Goal: Information Seeking & Learning: Learn about a topic

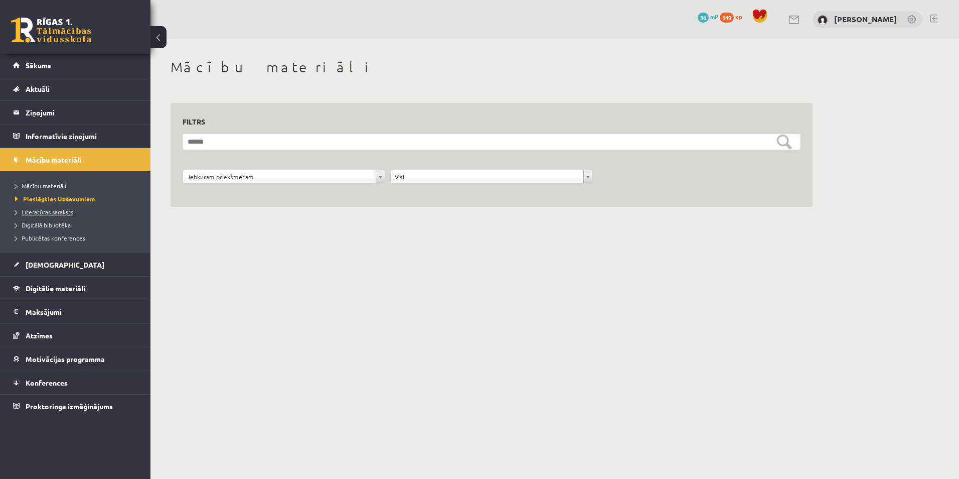
drag, startPoint x: 0, startPoint y: 0, endPoint x: 52, endPoint y: 214, distance: 220.5
click at [52, 214] on span "Literatūras saraksts" at bounding box center [44, 212] width 58 height 8
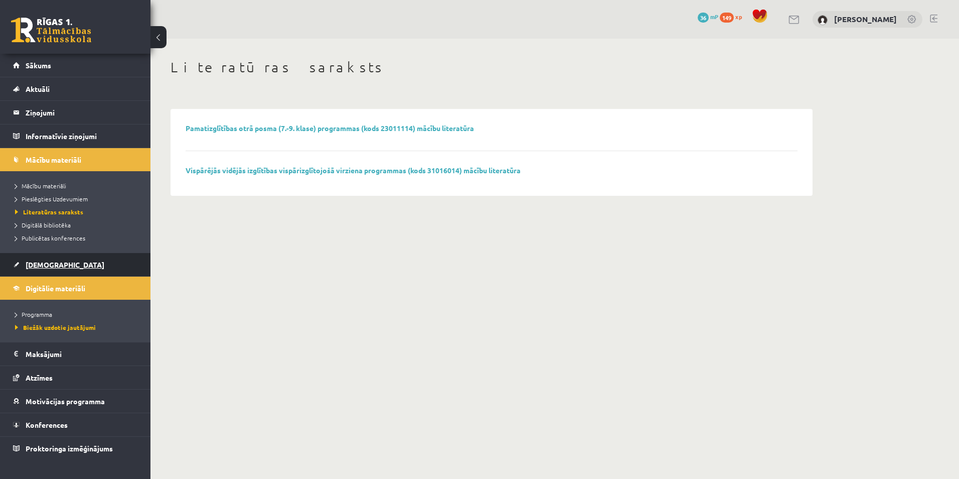
click at [41, 254] on link "[DEMOGRAPHIC_DATA]" at bounding box center [75, 264] width 125 height 23
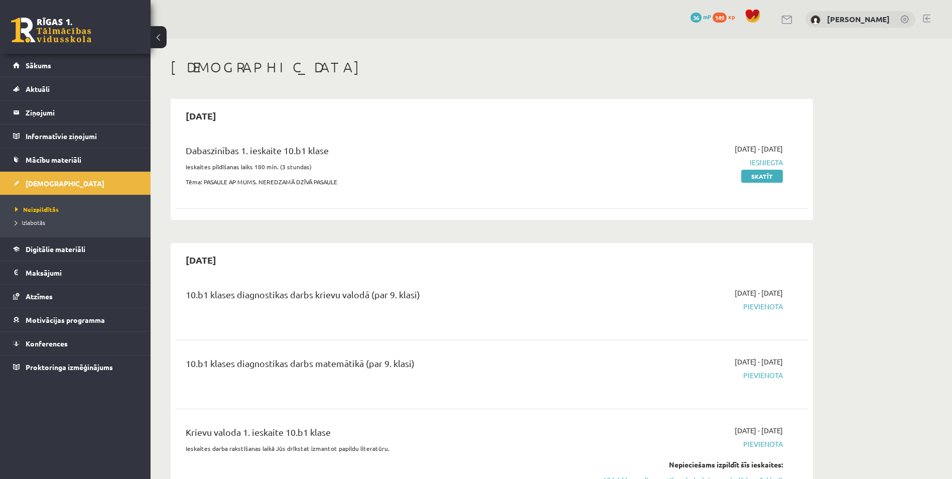
click at [45, 217] on li "Izlabotās" at bounding box center [77, 222] width 125 height 13
click at [45, 167] on link "Mācību materiāli" at bounding box center [75, 159] width 125 height 23
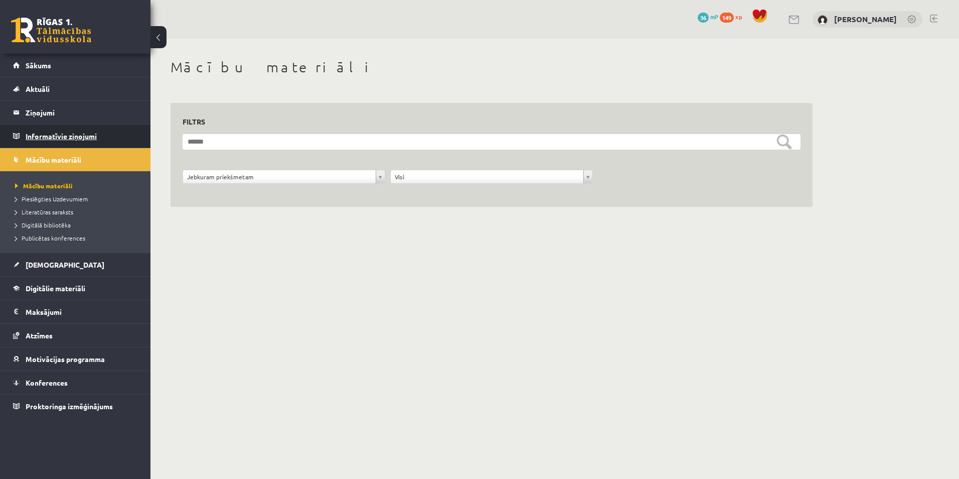
click at [51, 134] on legend "Informatīvie ziņojumi 0" at bounding box center [82, 135] width 112 height 23
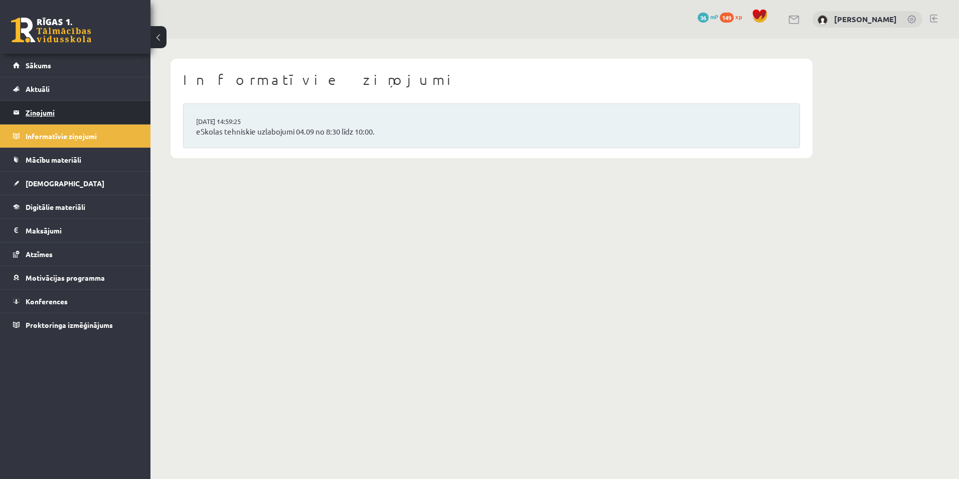
click at [53, 112] on legend "Ziņojumi 0" at bounding box center [82, 112] width 112 height 23
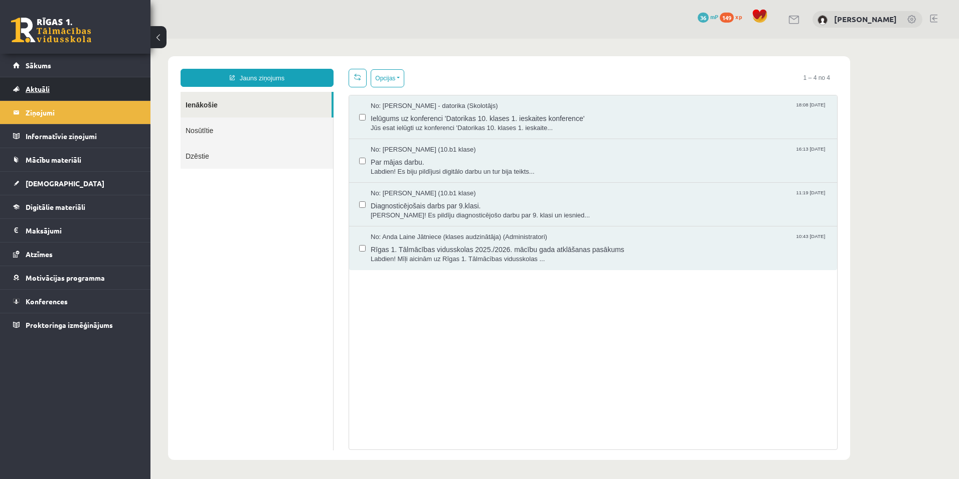
click at [51, 96] on link "Aktuāli" at bounding box center [75, 88] width 125 height 23
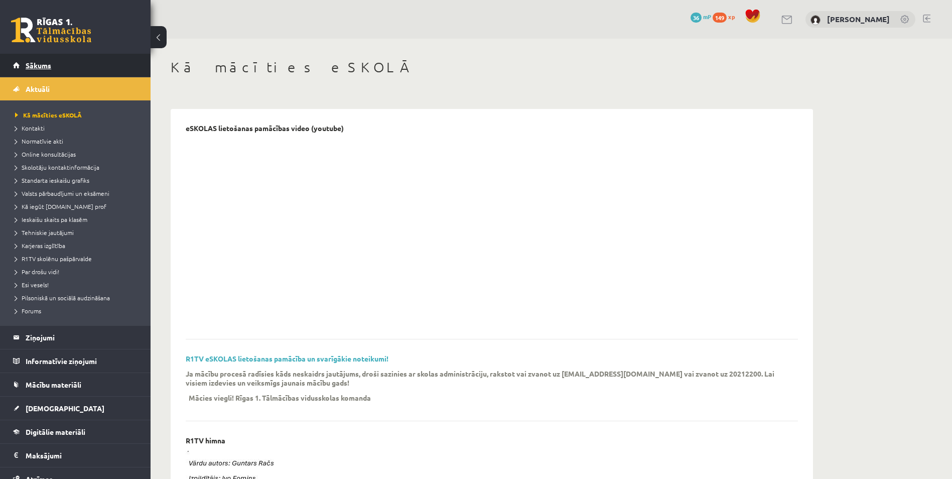
click at [50, 71] on link "Sākums" at bounding box center [75, 65] width 125 height 23
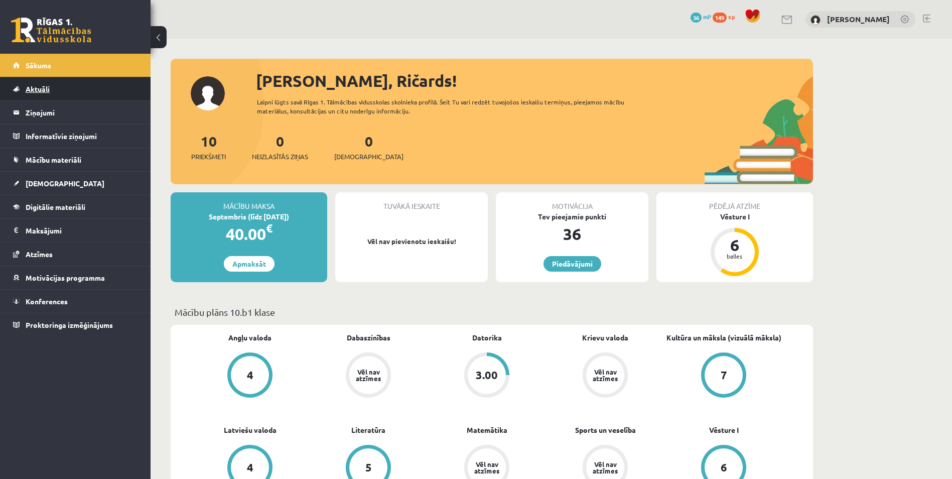
click at [46, 86] on span "Aktuāli" at bounding box center [38, 88] width 24 height 9
click at [46, 87] on span "Aktuāli" at bounding box center [38, 88] width 24 height 9
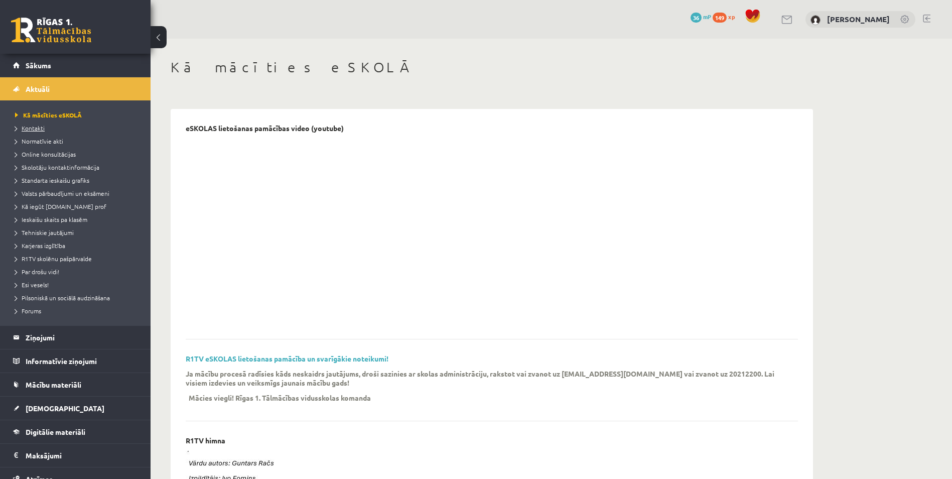
click at [32, 130] on span "Kontakti" at bounding box center [30, 128] width 30 height 8
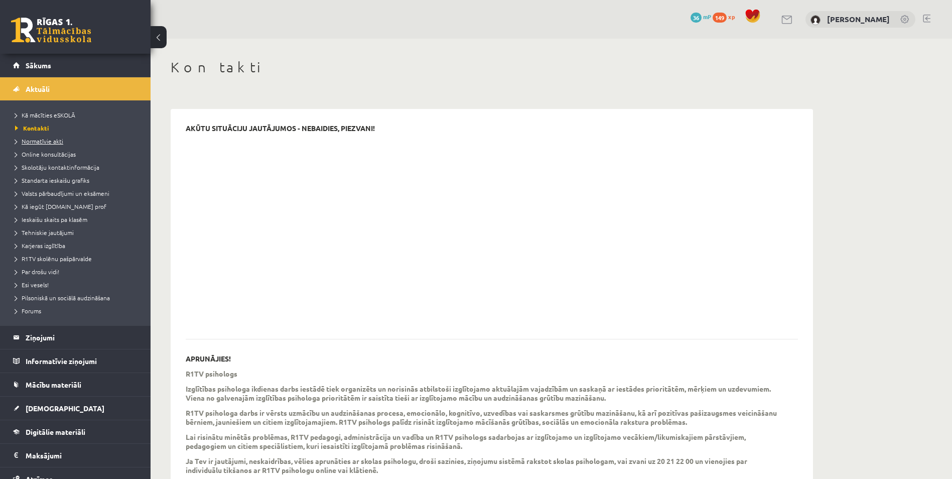
click at [32, 139] on span "Normatīvie akti" at bounding box center [39, 141] width 48 height 8
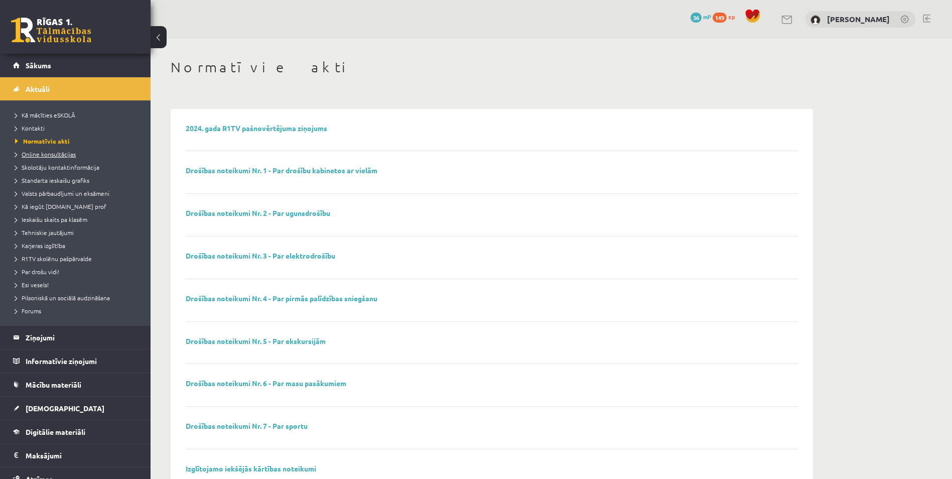
click at [32, 151] on span "Online konsultācijas" at bounding box center [45, 154] width 61 height 8
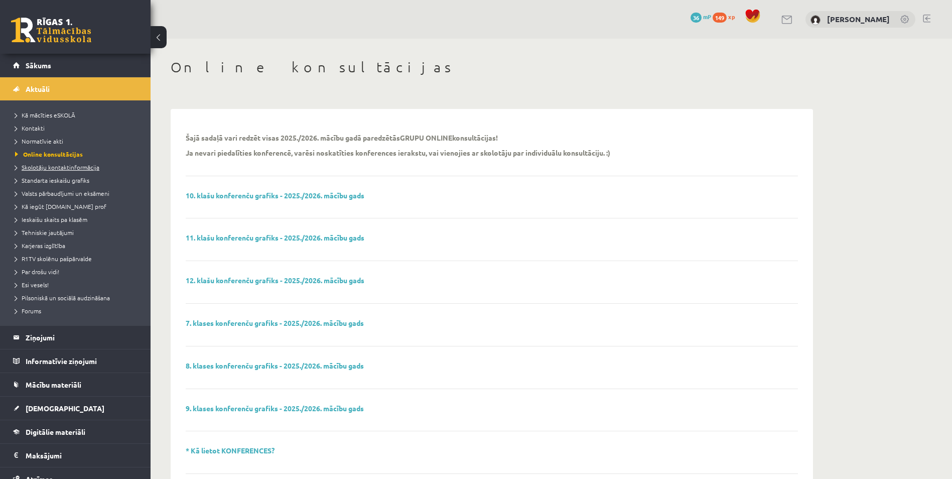
click at [42, 169] on span "Skolotāju kontaktinformācija" at bounding box center [57, 167] width 84 height 8
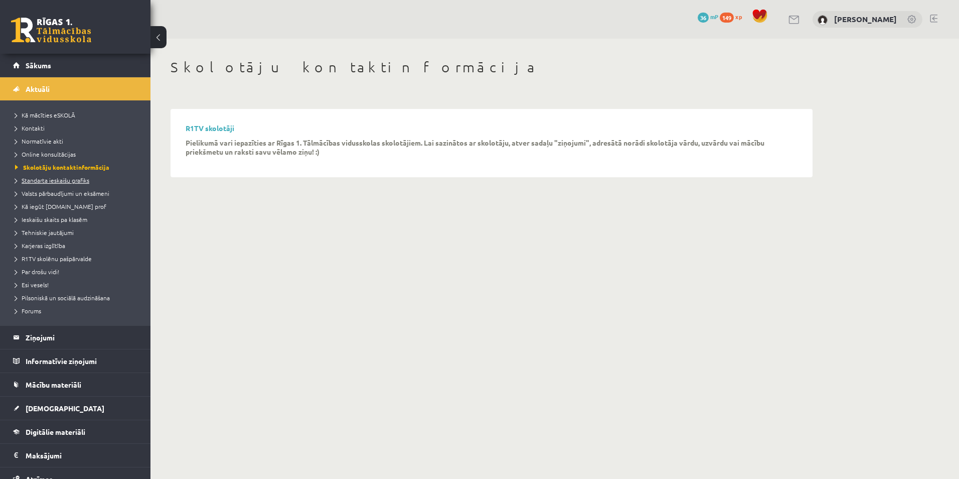
click at [42, 178] on span "Standarta ieskaišu grafiks" at bounding box center [52, 180] width 74 height 8
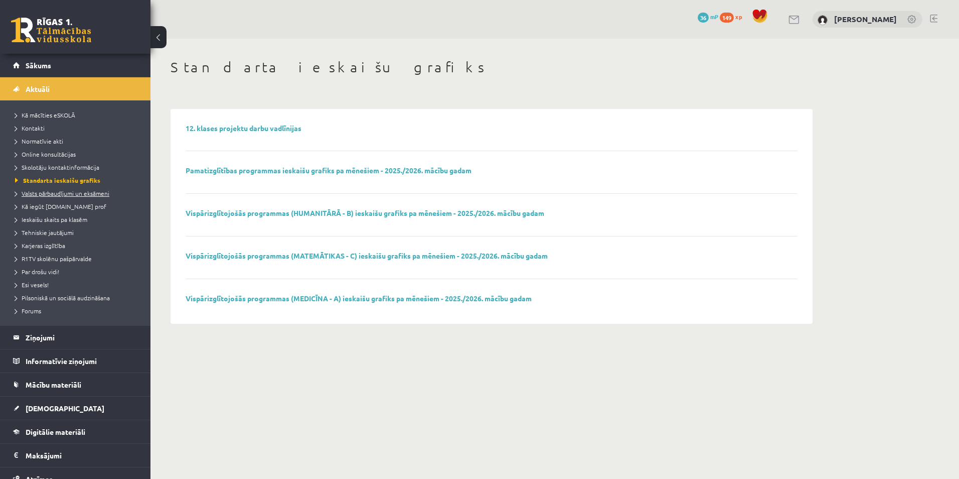
click at [43, 192] on span "Valsts pārbaudījumi un eksāmeni" at bounding box center [62, 193] width 94 height 8
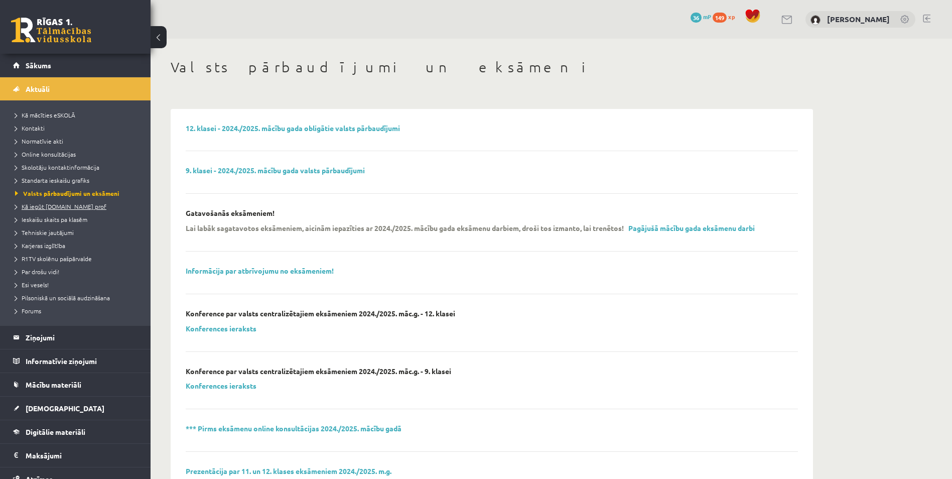
click at [46, 207] on span "Kā iegūt [DOMAIN_NAME] prof" at bounding box center [60, 206] width 91 height 8
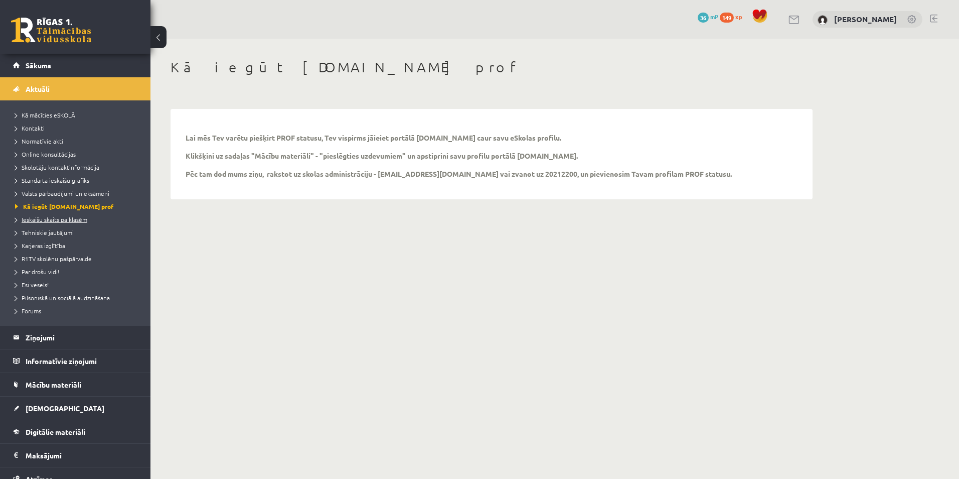
click at [47, 216] on span "Ieskaišu skaits pa klasēm" at bounding box center [51, 219] width 72 height 8
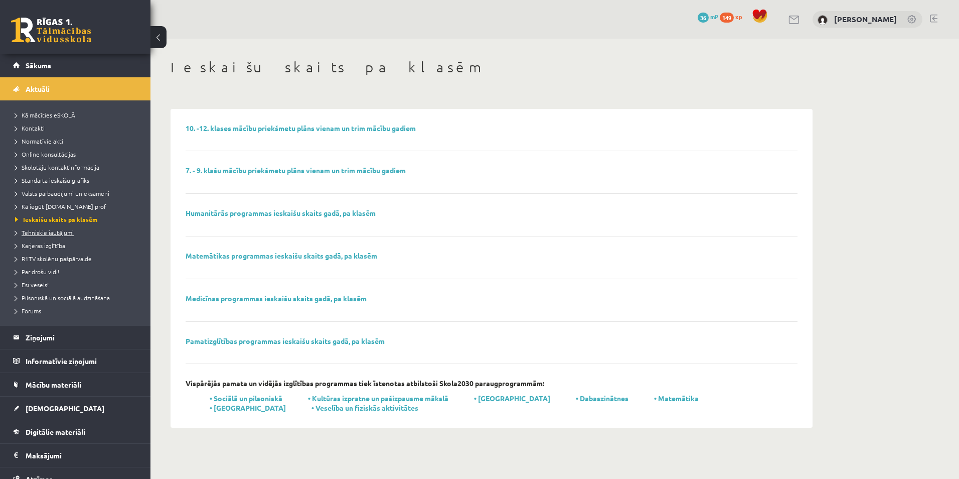
click at [50, 235] on link "Tehniskie jautājumi" at bounding box center [77, 232] width 125 height 9
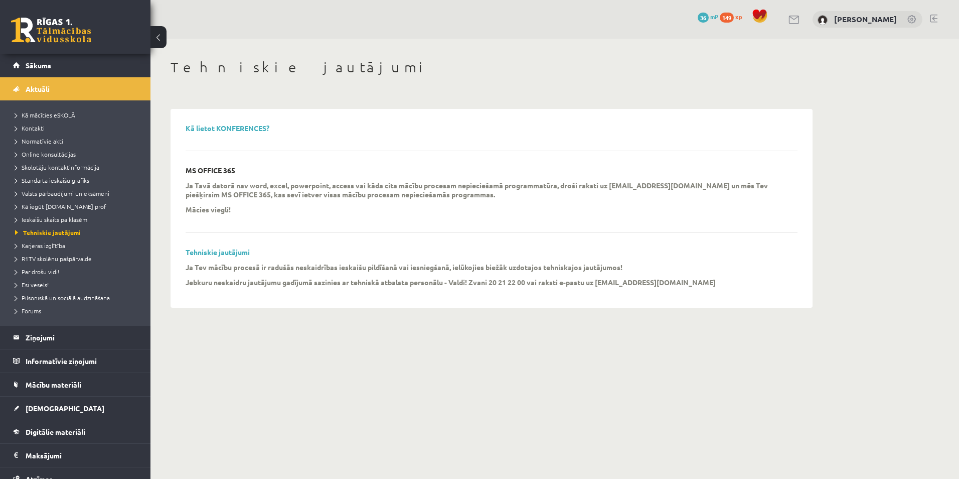
click at [50, 224] on li "Ieskaišu skaits pa klasēm" at bounding box center [77, 219] width 125 height 13
click at [50, 222] on span "Ieskaišu skaits pa klasēm" at bounding box center [56, 219] width 82 height 8
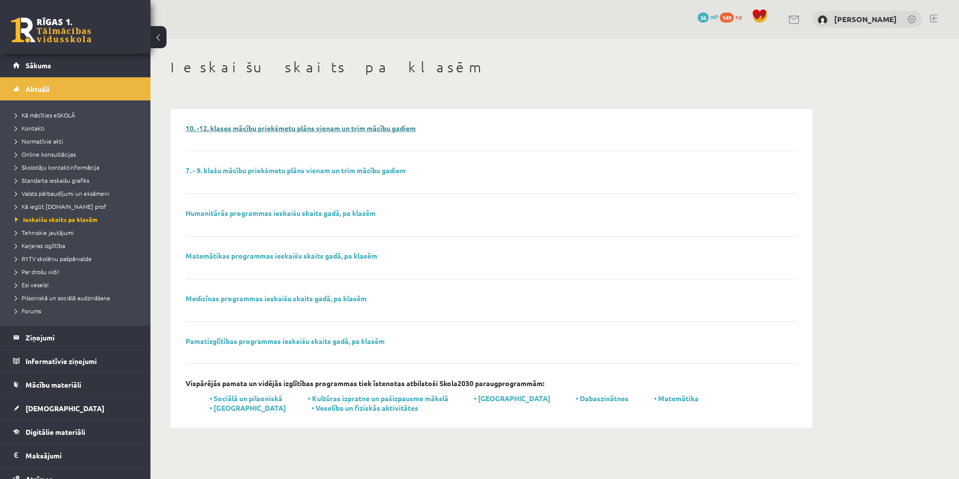
click at [191, 125] on link "10. -12. klases mācību priekšmetu plāns vienam un trim mācību gadiem" at bounding box center [301, 127] width 230 height 9
click at [43, 229] on span "Tehniskie jautājumi" at bounding box center [44, 232] width 59 height 8
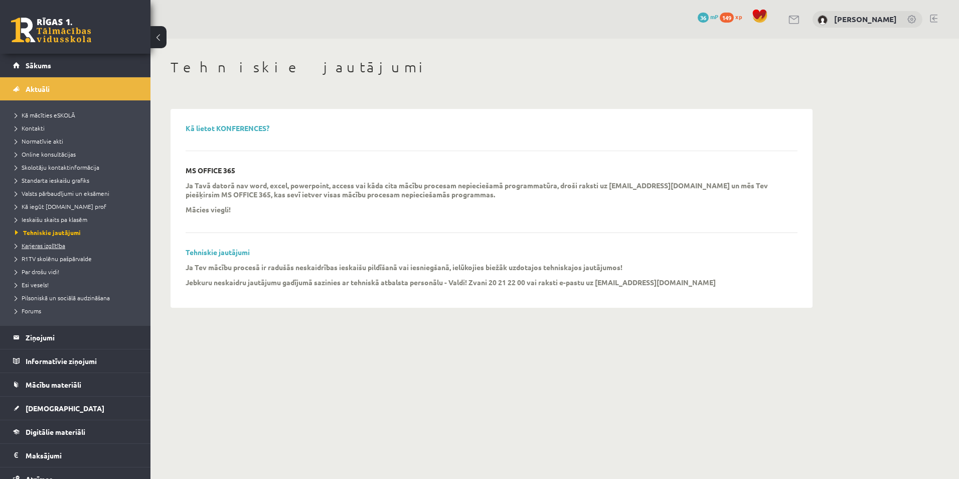
click at [43, 247] on span "Karjeras izglītība" at bounding box center [40, 245] width 50 height 8
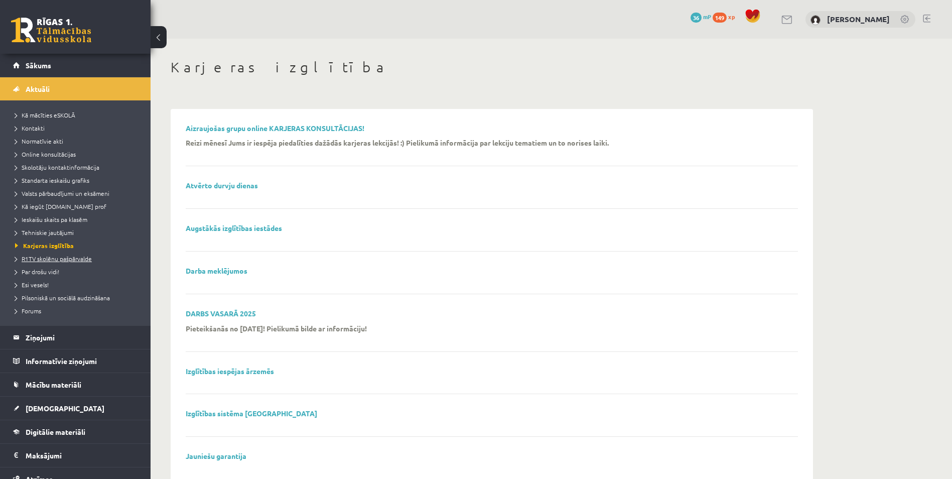
click at [44, 258] on span "R1TV skolēnu pašpārvalde" at bounding box center [53, 258] width 77 height 8
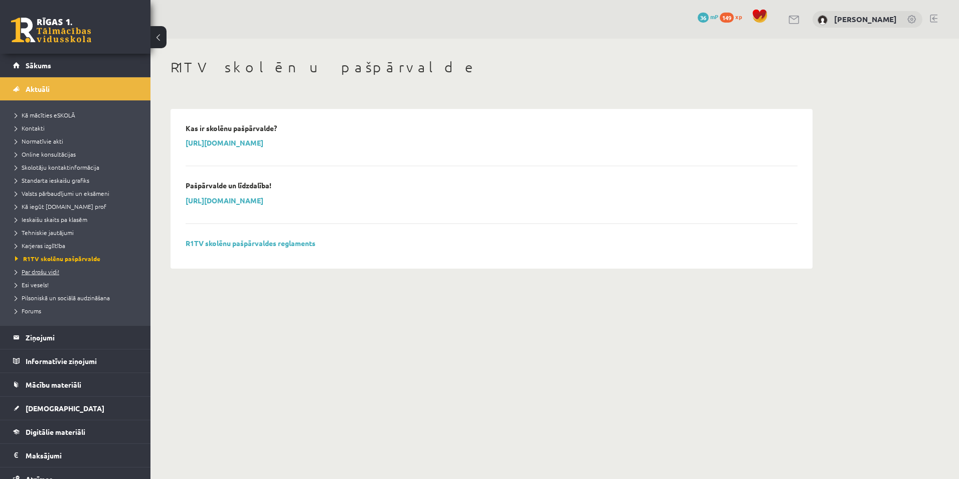
click at [45, 268] on span "Par drošu vidi!" at bounding box center [37, 271] width 44 height 8
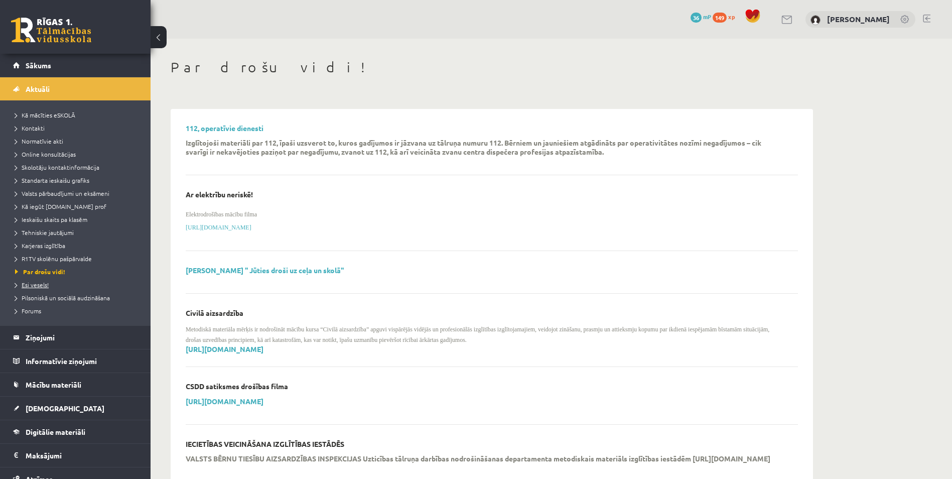
click at [42, 286] on span "Esi vesels!" at bounding box center [32, 284] width 34 height 8
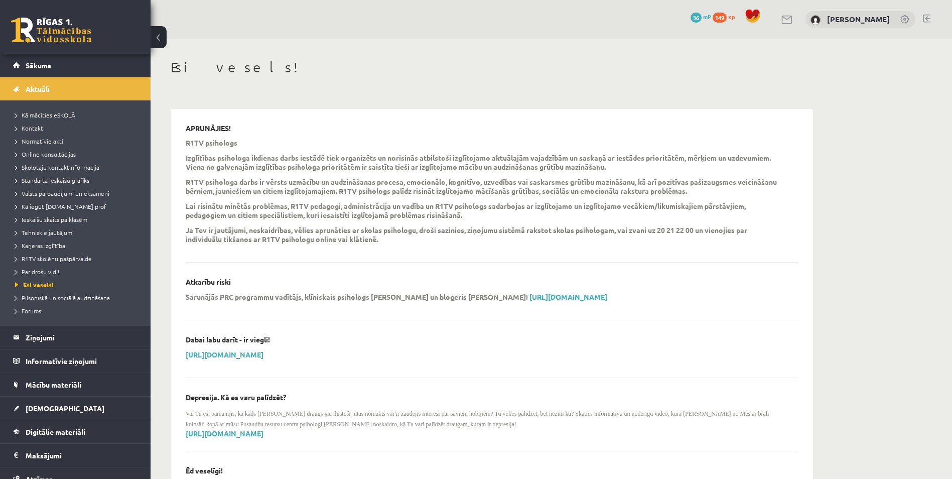
click at [45, 299] on span "Pilsoniskā un sociālā audzināšana" at bounding box center [62, 298] width 95 height 8
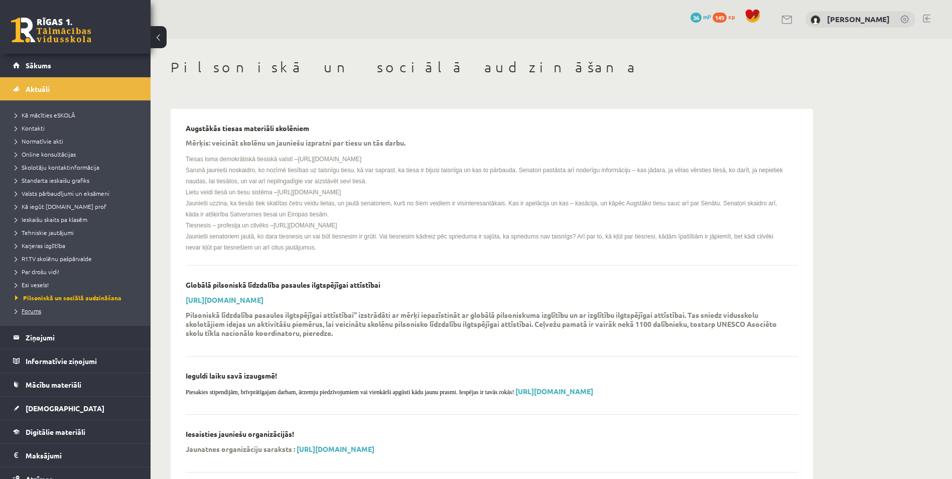
click at [36, 308] on span "Forums" at bounding box center [28, 311] width 26 height 8
click at [53, 336] on legend "Ziņojumi 0" at bounding box center [82, 337] width 112 height 23
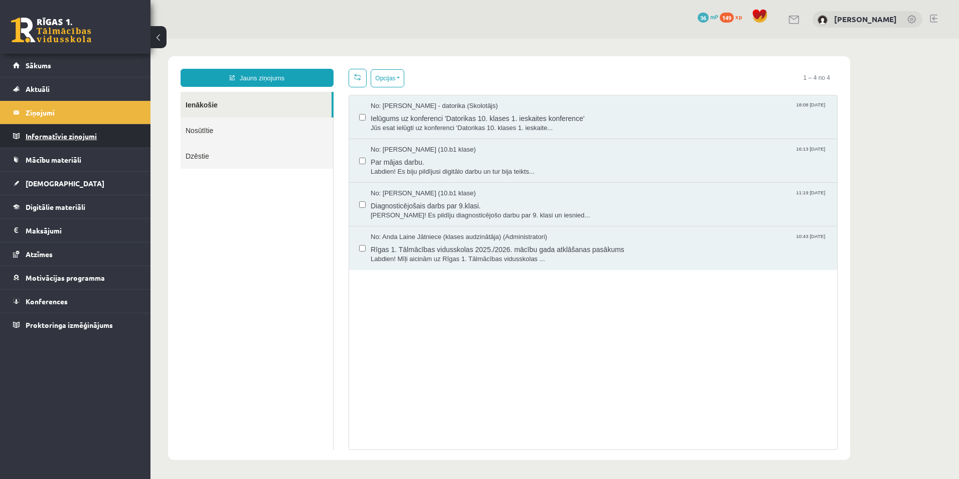
click at [63, 132] on legend "Informatīvie ziņojumi 0" at bounding box center [82, 135] width 112 height 23
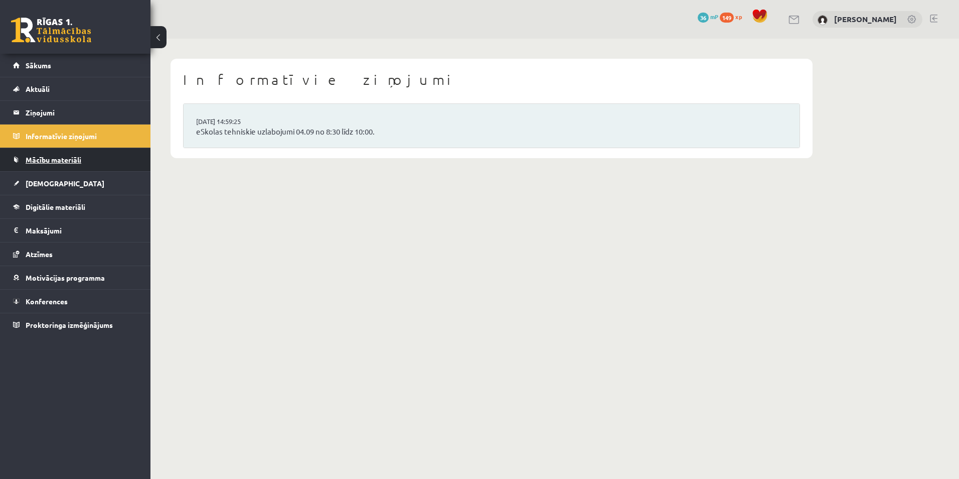
click at [58, 163] on span "Mācību materiāli" at bounding box center [54, 159] width 56 height 9
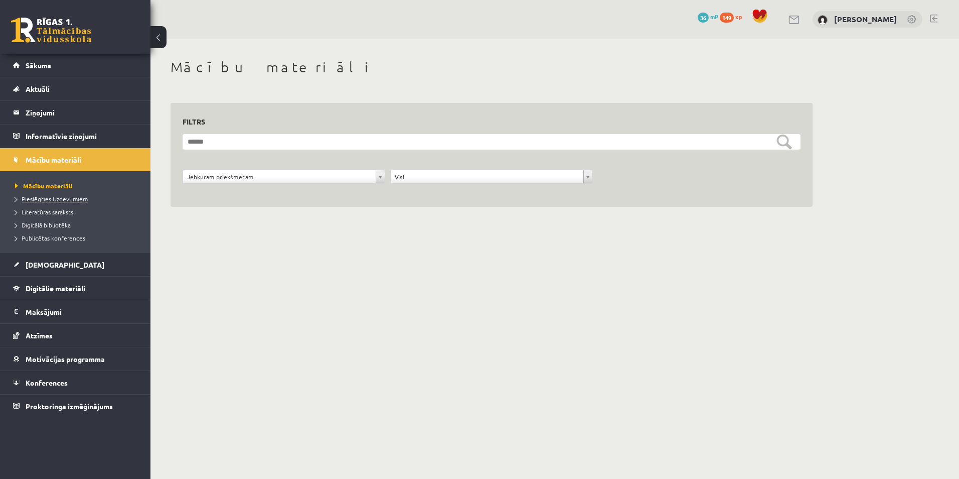
click at [55, 200] on span "Pieslēgties Uzdevumiem" at bounding box center [51, 199] width 73 height 8
click at [48, 239] on span "Publicētas konferences" at bounding box center [50, 238] width 70 height 8
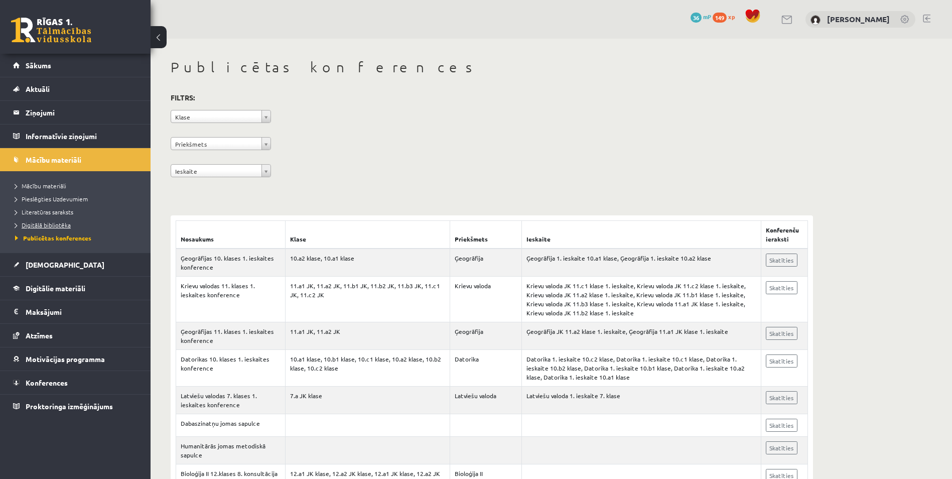
click at [46, 229] on link "Digitālā bibliotēka" at bounding box center [77, 224] width 125 height 9
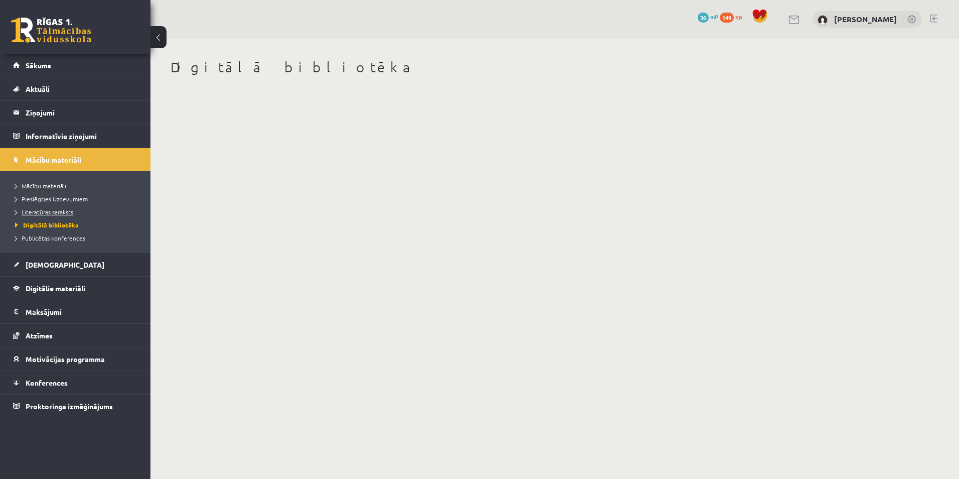
click at [54, 211] on span "Literatūras saraksts" at bounding box center [44, 212] width 58 height 8
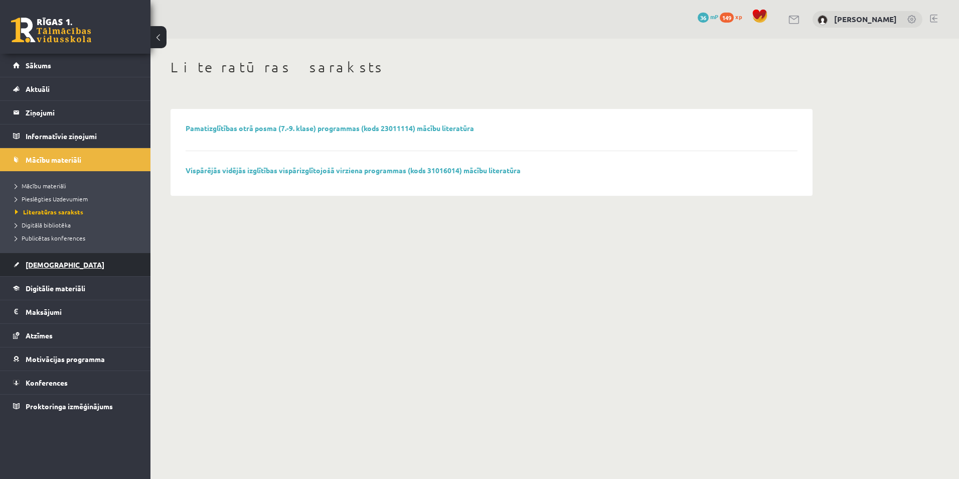
click at [56, 260] on link "[DEMOGRAPHIC_DATA]" at bounding box center [75, 264] width 125 height 23
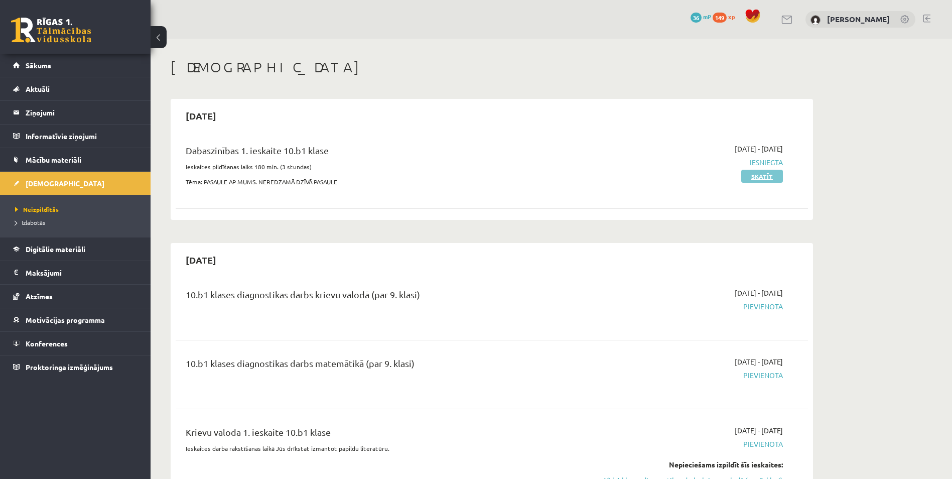
click at [767, 173] on link "Skatīt" at bounding box center [762, 176] width 42 height 13
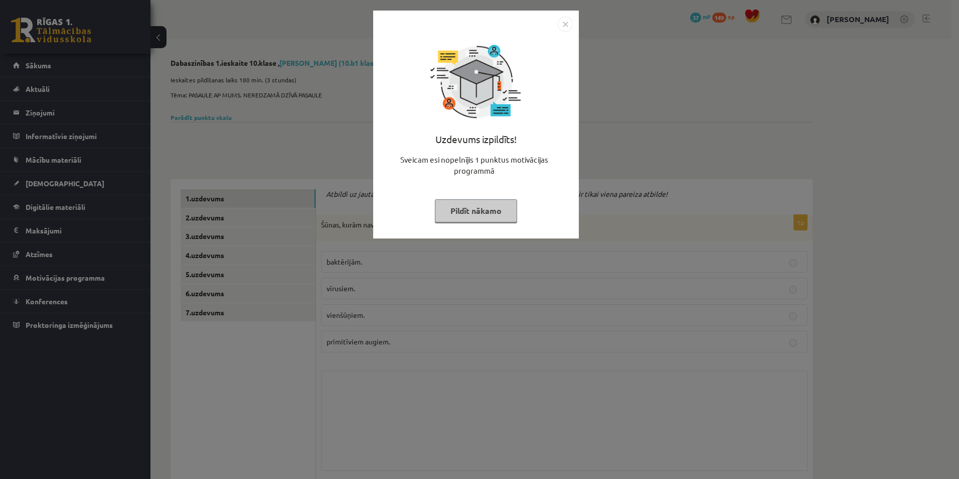
click at [558, 24] on img "Close" at bounding box center [565, 24] width 15 height 15
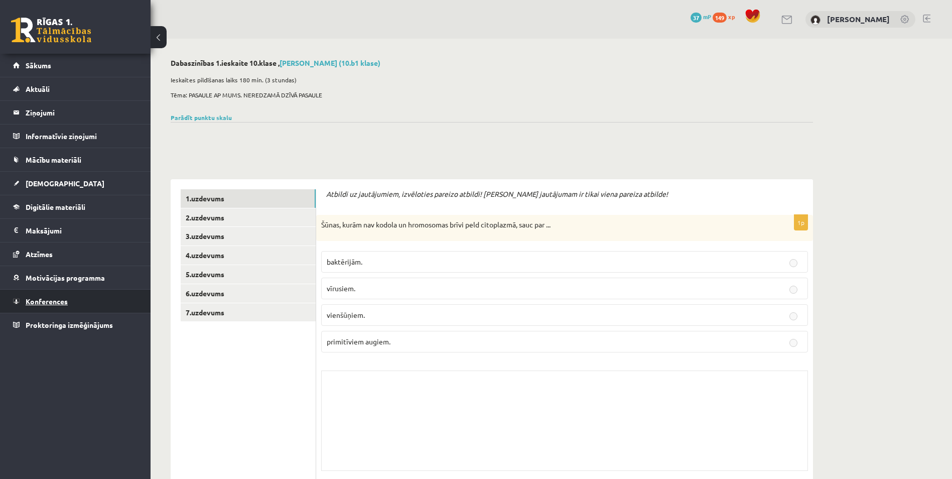
click at [44, 294] on link "Konferences" at bounding box center [75, 301] width 125 height 23
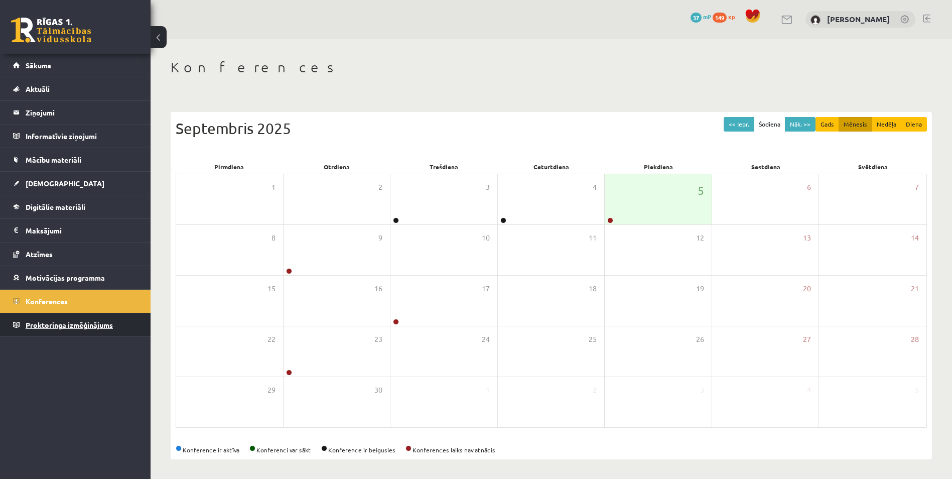
click at [80, 316] on link "Proktoringa izmēģinājums" at bounding box center [75, 324] width 125 height 23
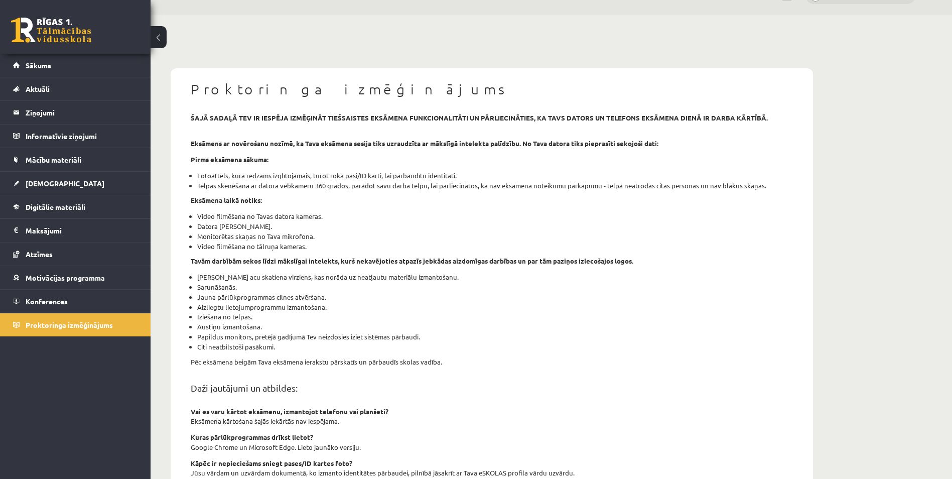
scroll to position [214, 0]
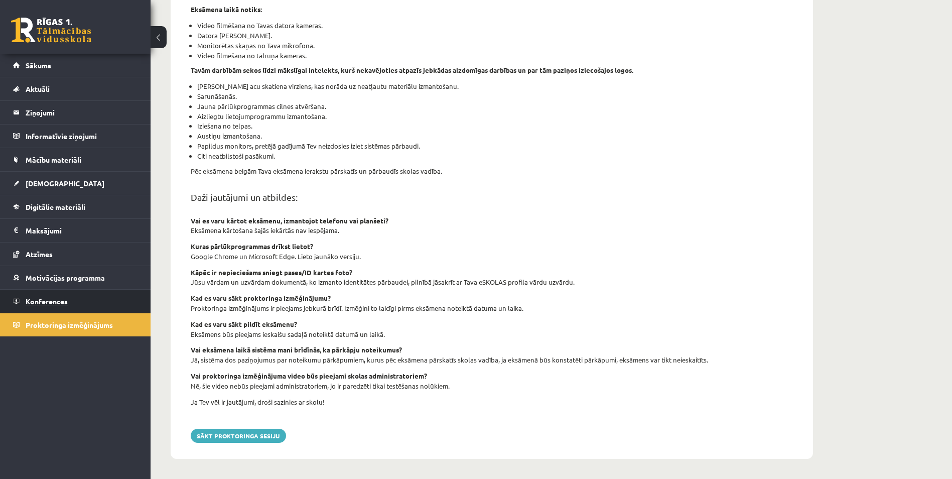
click at [55, 300] on span "Konferences" at bounding box center [47, 301] width 42 height 9
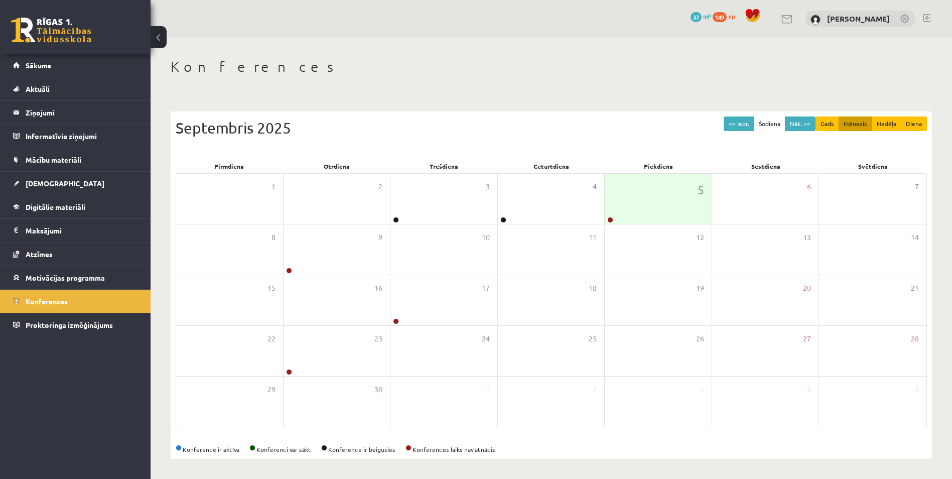
scroll to position [1, 0]
click at [609, 219] on link at bounding box center [610, 220] width 6 height 6
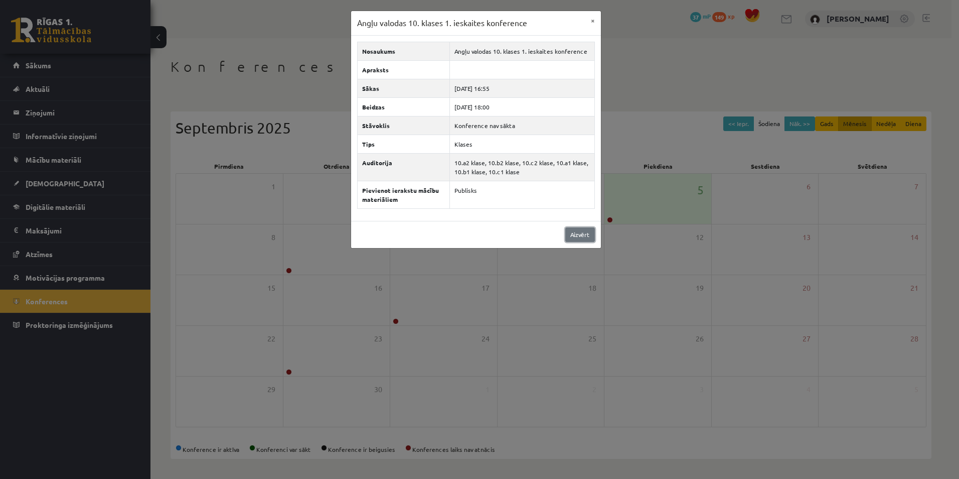
click at [593, 228] on link "Aizvērt" at bounding box center [580, 234] width 30 height 15
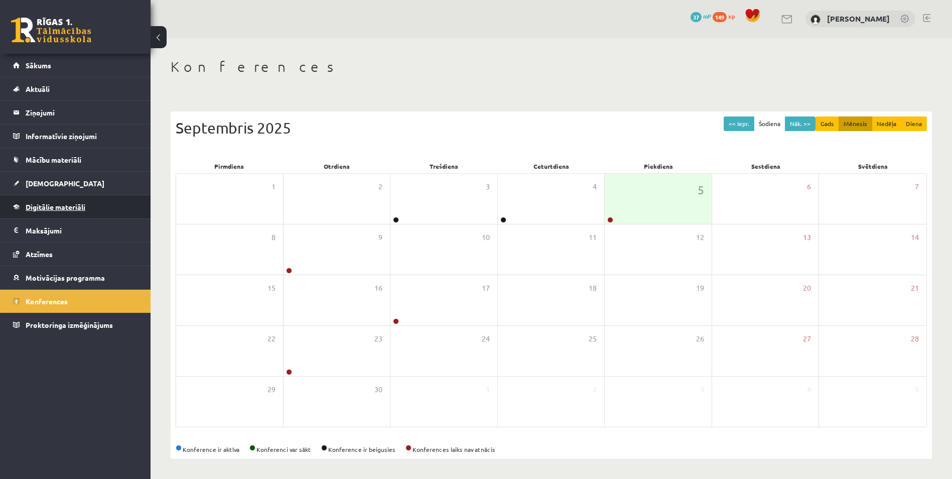
click at [54, 204] on span "Digitālie materiāli" at bounding box center [56, 206] width 60 height 9
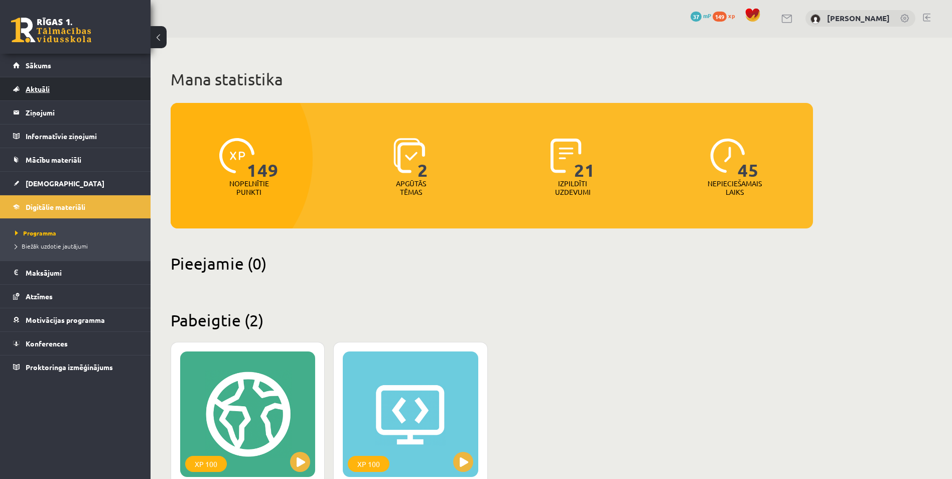
click at [40, 89] on span "Aktuāli" at bounding box center [38, 88] width 24 height 9
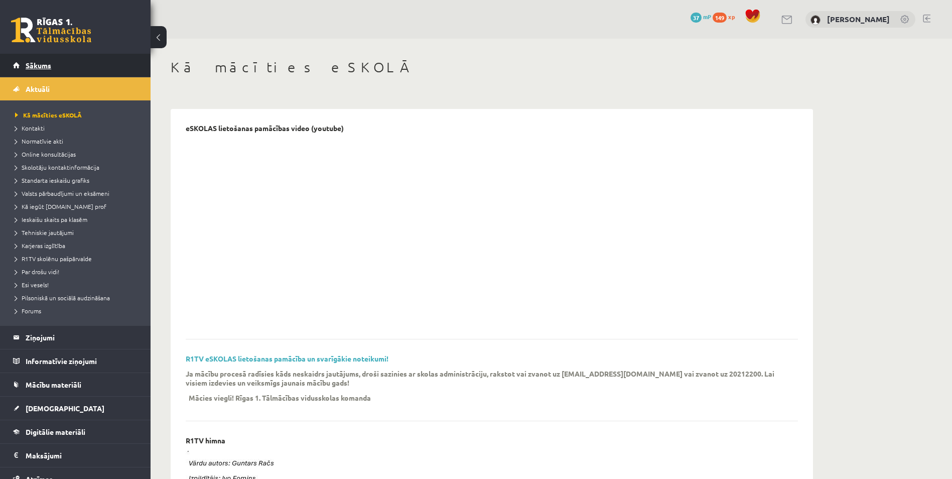
click at [39, 75] on link "Sākums" at bounding box center [75, 65] width 125 height 23
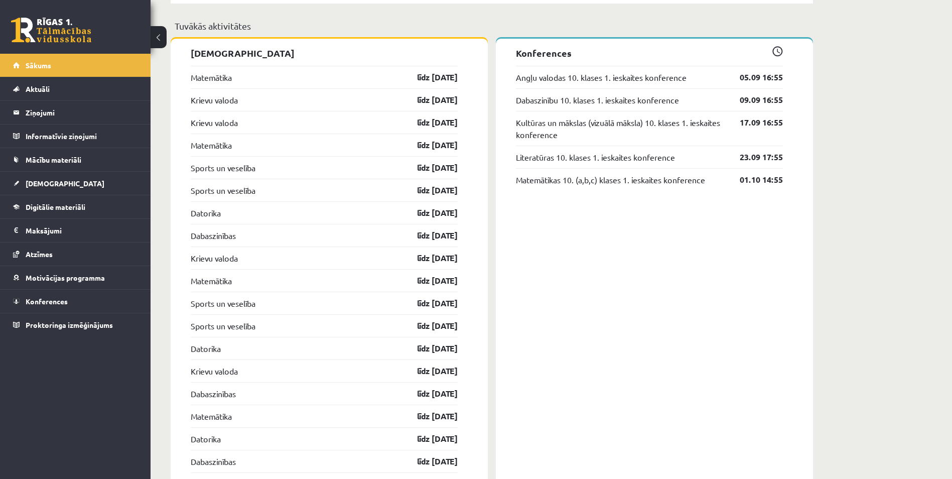
scroll to position [790, 0]
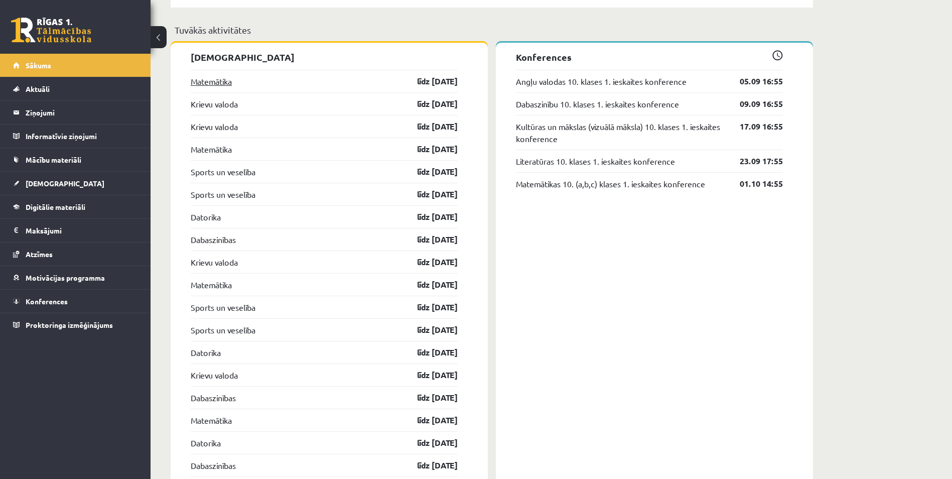
click at [226, 79] on link "Matemātika" at bounding box center [211, 81] width 41 height 12
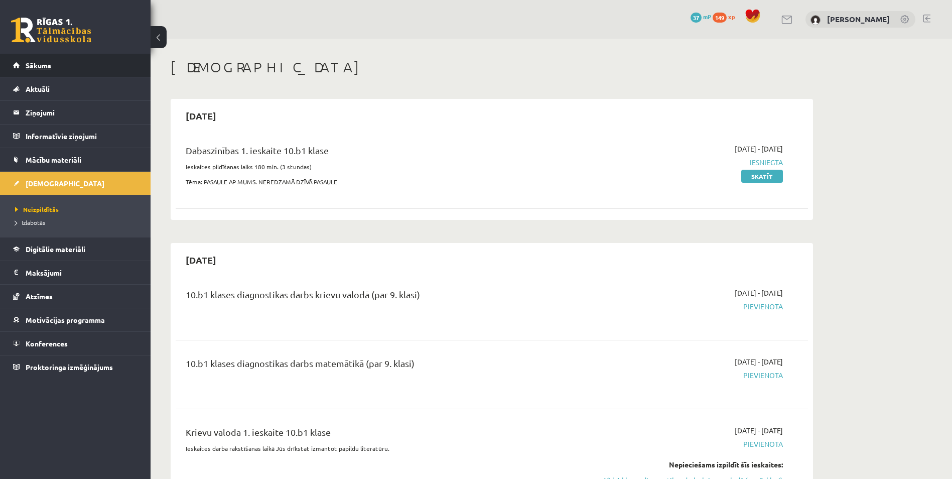
click at [37, 59] on link "Sākums" at bounding box center [75, 65] width 125 height 23
